Goal: Information Seeking & Learning: Learn about a topic

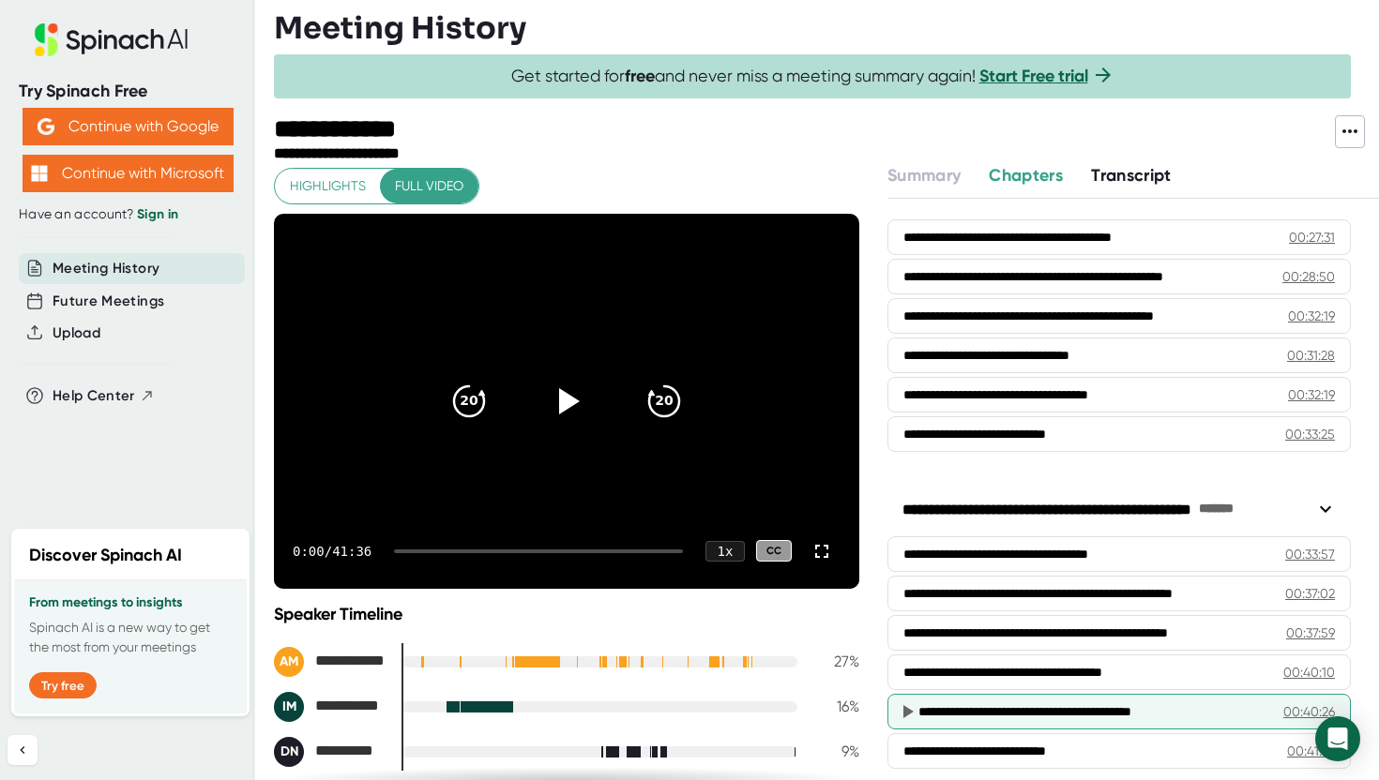
scroll to position [1381, 0]
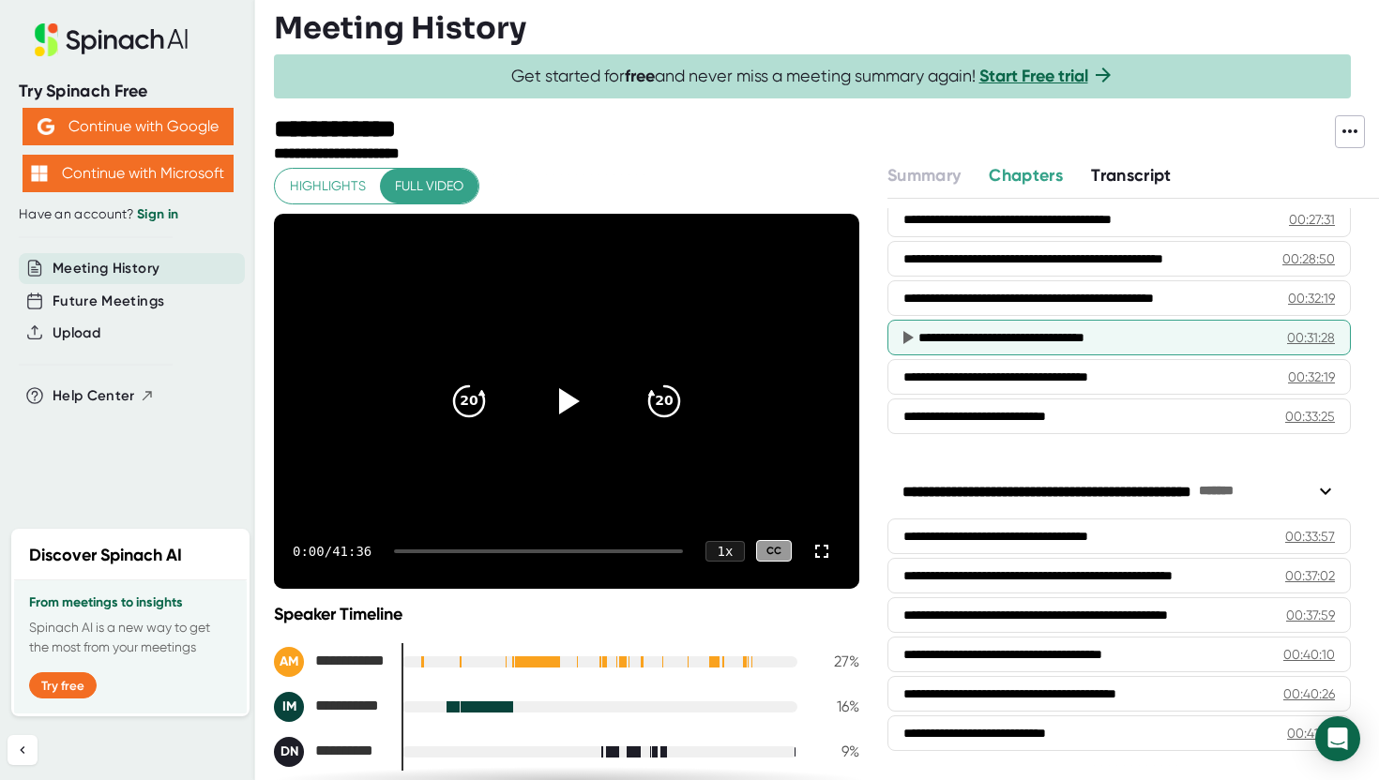
click at [1015, 346] on div "**********" at bounding box center [1095, 337] width 355 height 19
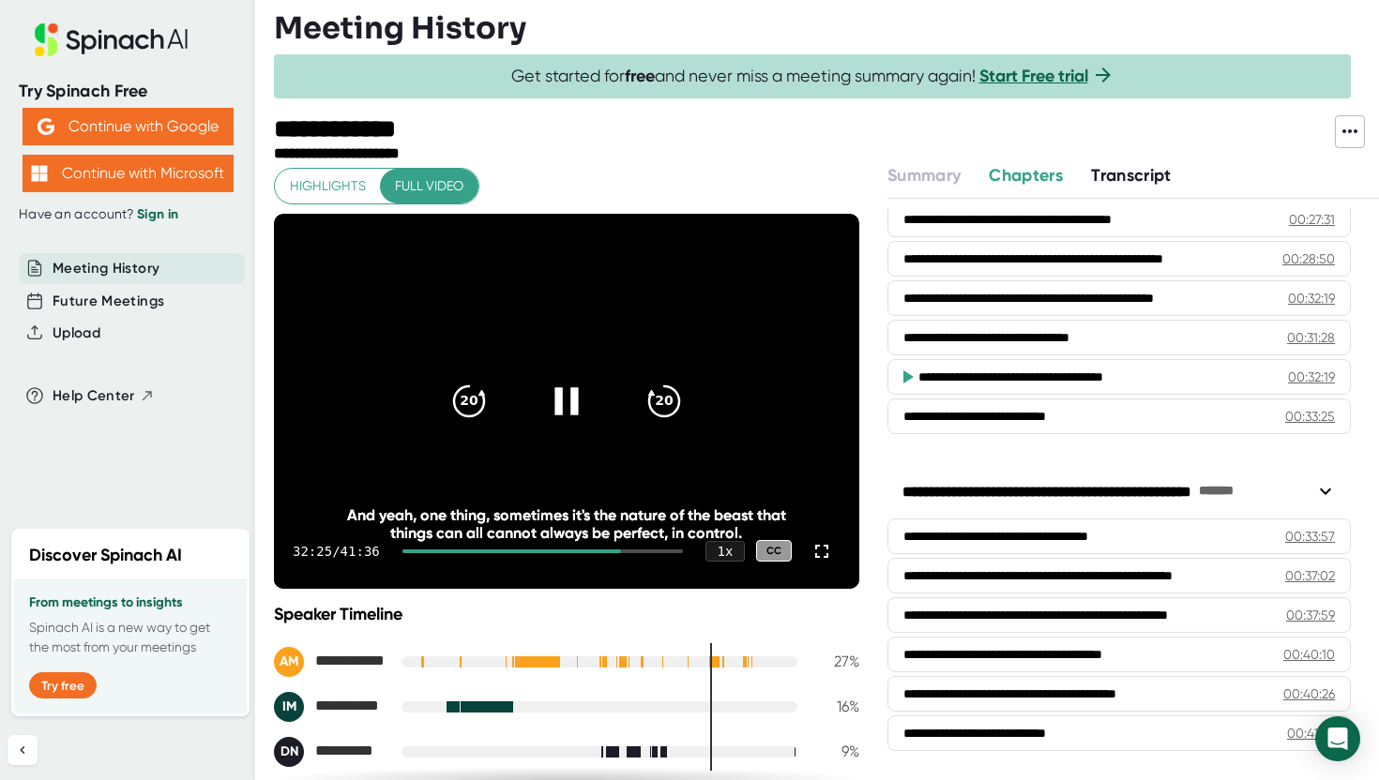
click at [566, 385] on icon at bounding box center [566, 400] width 47 height 47
